Goal: Information Seeking & Learning: Check status

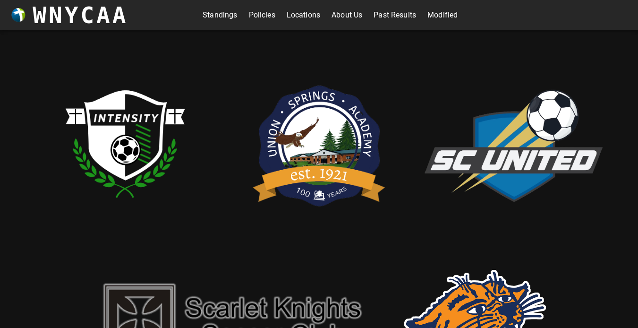
click at [216, 20] on link "Standings" at bounding box center [219, 15] width 34 height 15
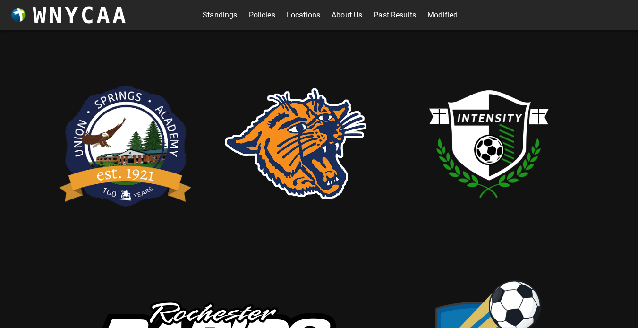
click at [207, 19] on link "Standings" at bounding box center [219, 15] width 34 height 15
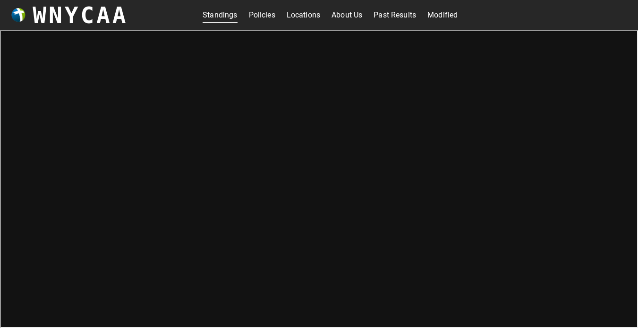
scroll to position [3, 0]
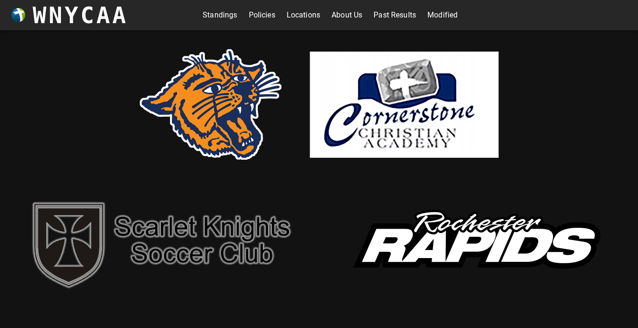
click at [215, 14] on link "Standings" at bounding box center [219, 15] width 34 height 15
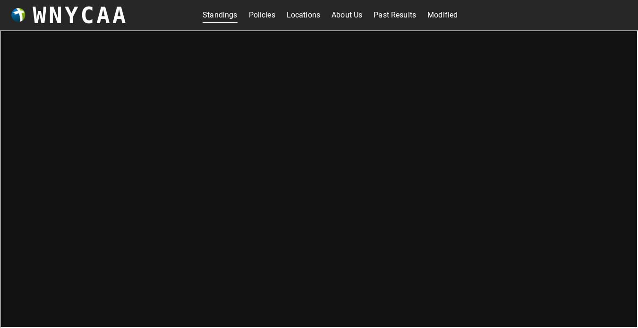
scroll to position [3, 0]
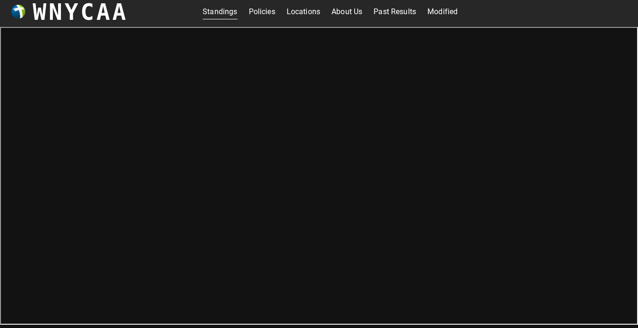
click at [385, 8] on link "Past Results" at bounding box center [394, 11] width 42 height 15
